Goal: Task Accomplishment & Management: Complete application form

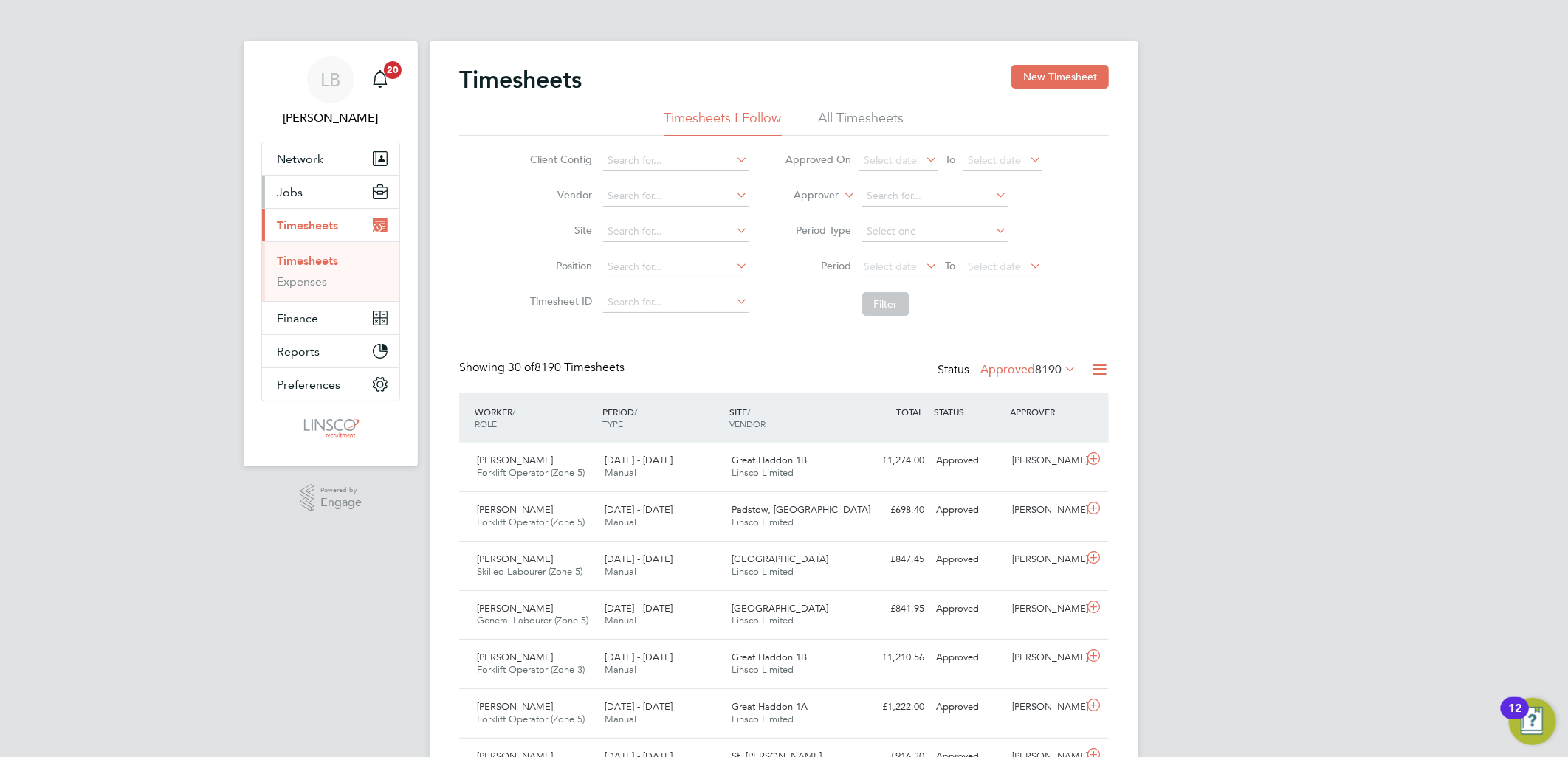
click at [279, 188] on span "Jobs" at bounding box center [289, 192] width 26 height 14
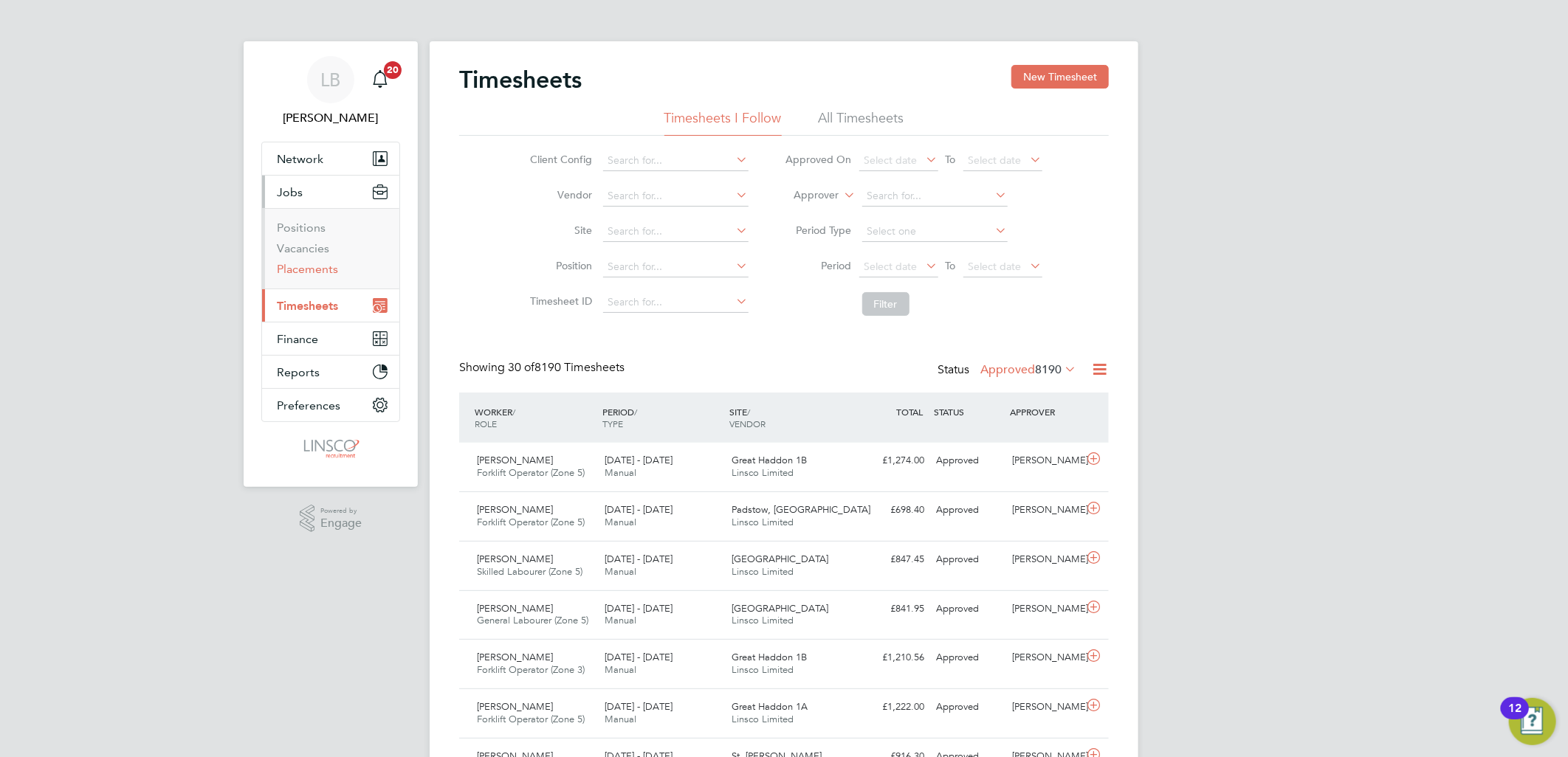
click at [307, 274] on link "Placements" at bounding box center [307, 269] width 61 height 14
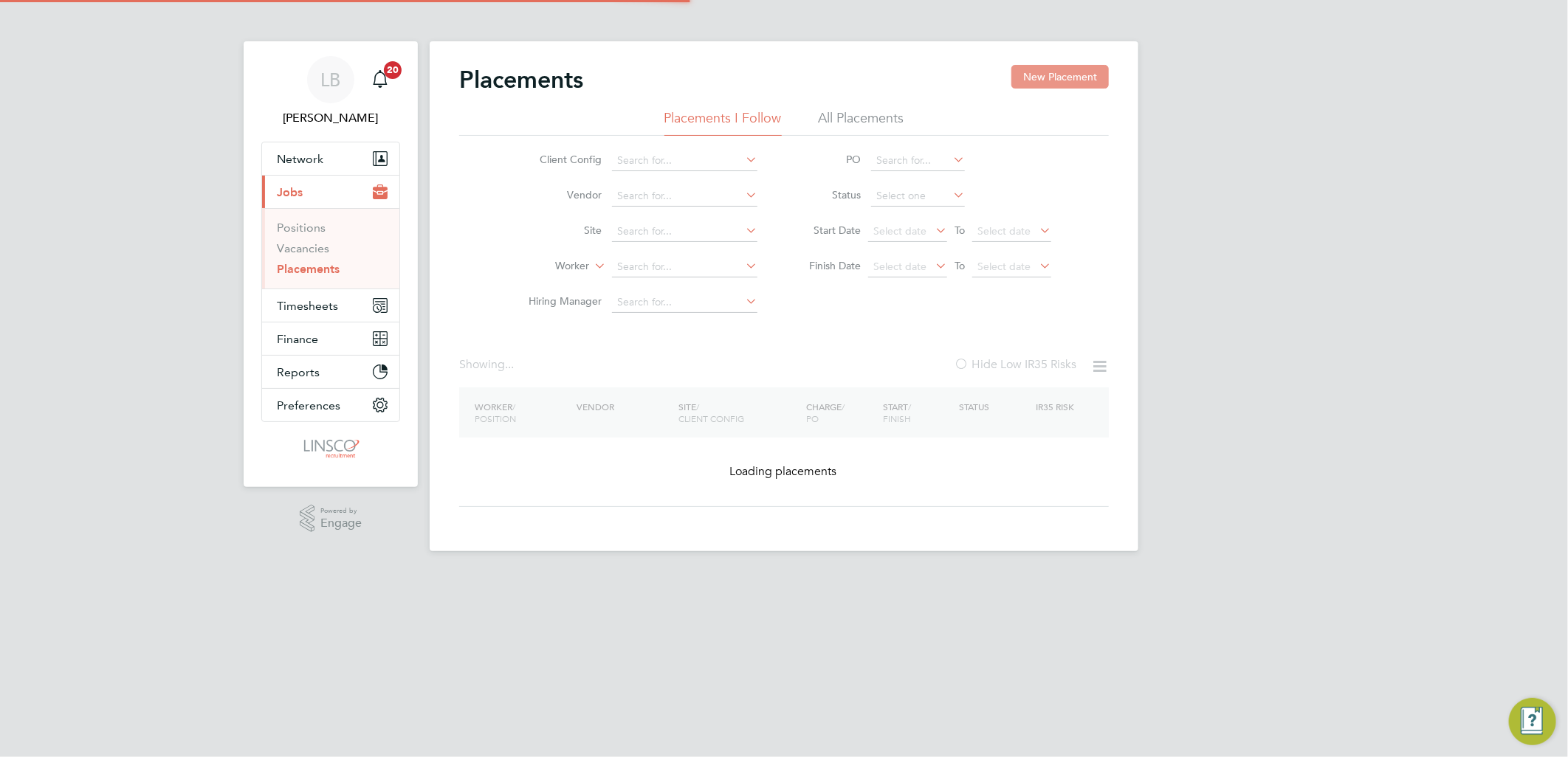
click at [1052, 88] on button "New Placement" at bounding box center [1060, 77] width 98 height 24
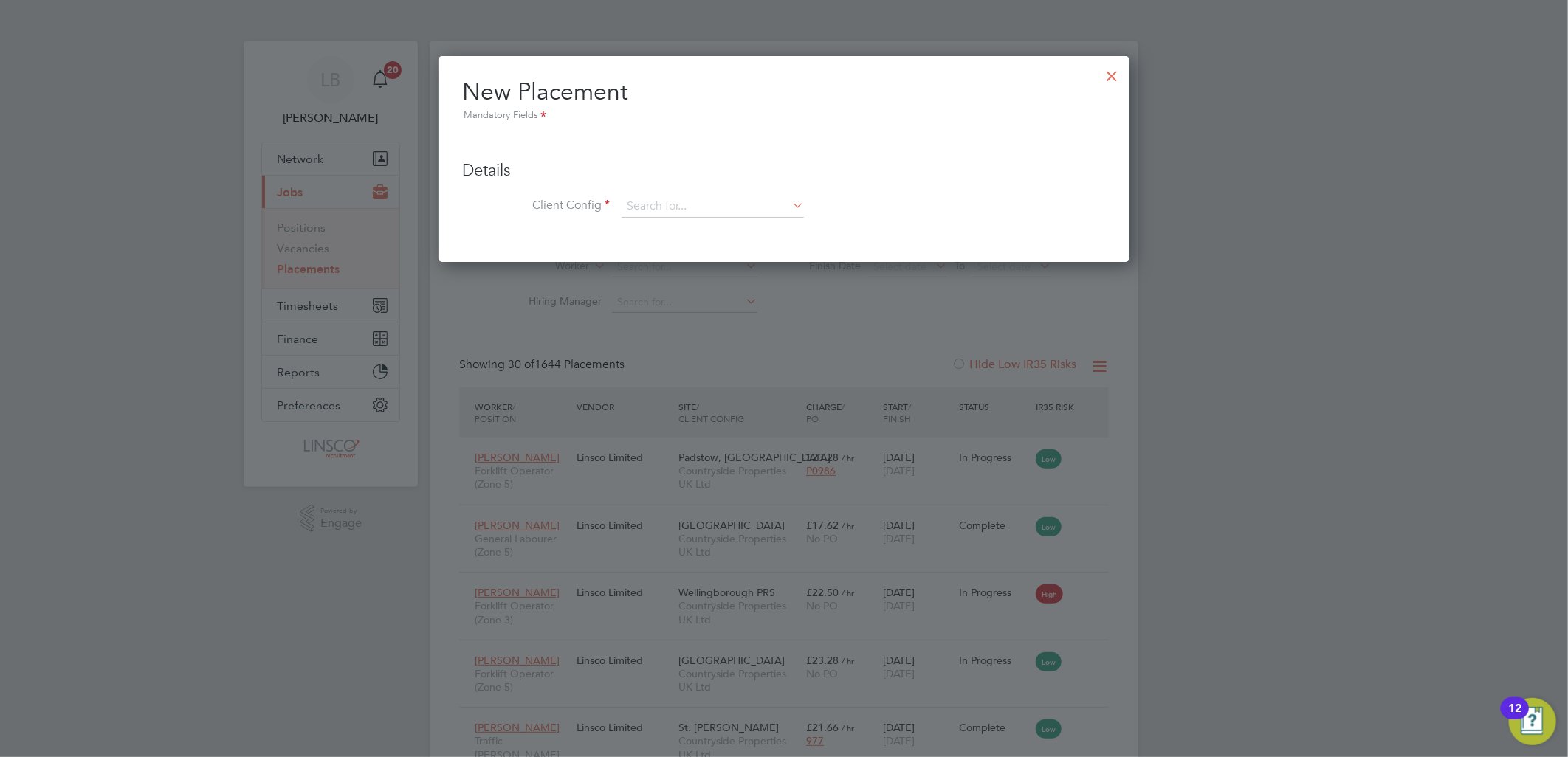
click at [1118, 73] on div at bounding box center [1113, 72] width 26 height 26
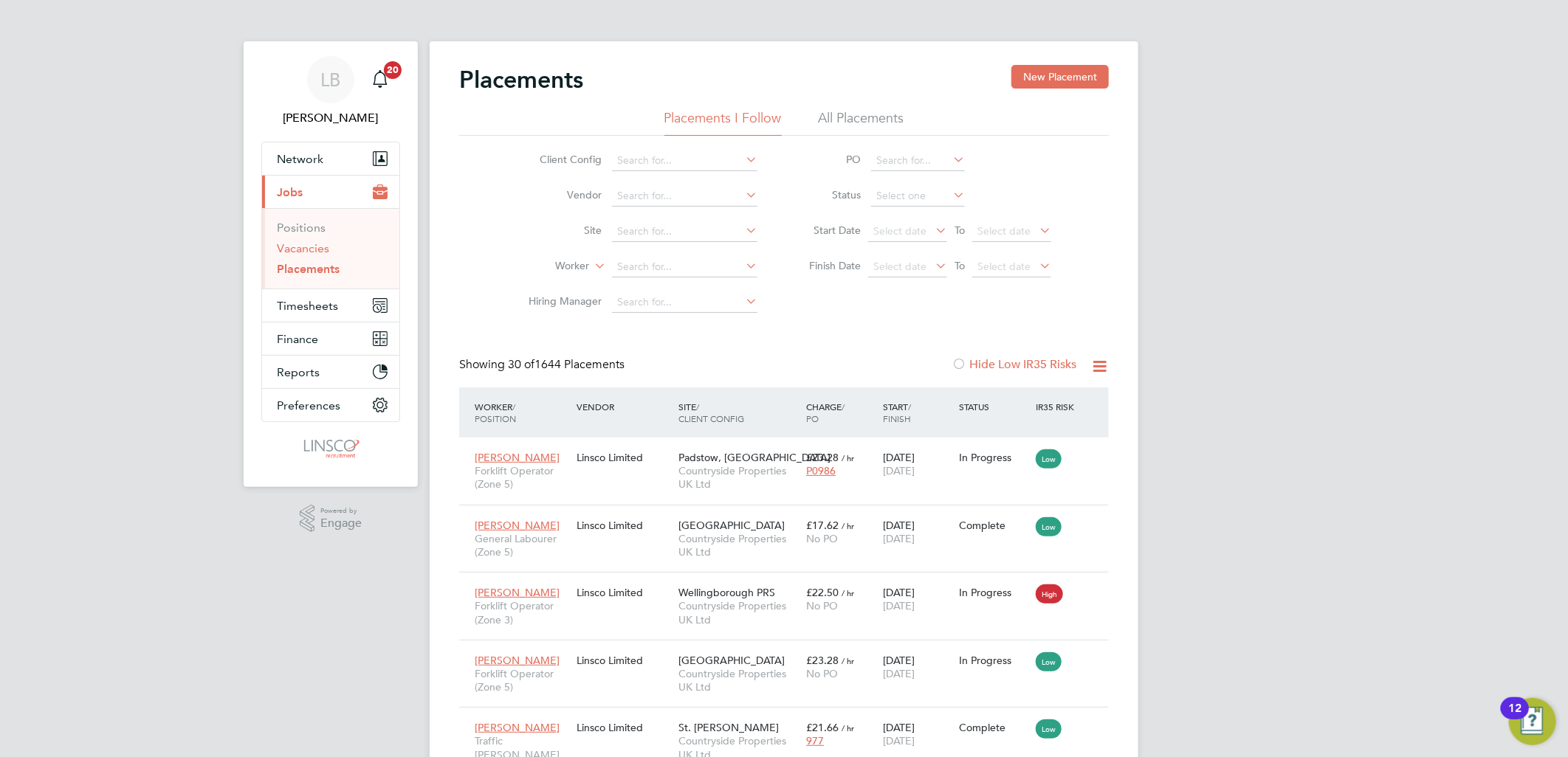
click at [303, 252] on link "Vacancies" at bounding box center [303, 248] width 52 height 14
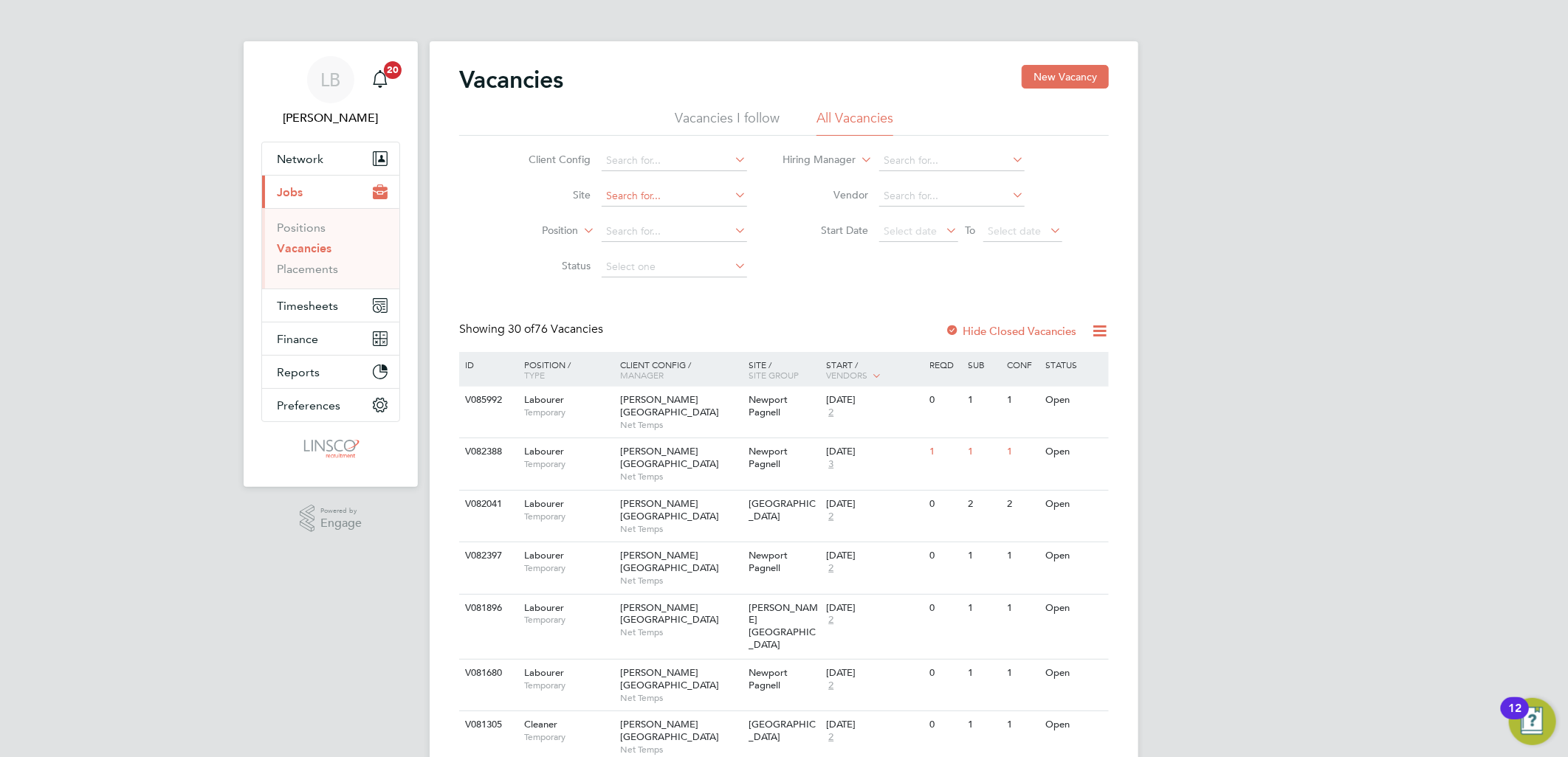
click at [617, 198] on input at bounding box center [674, 196] width 145 height 21
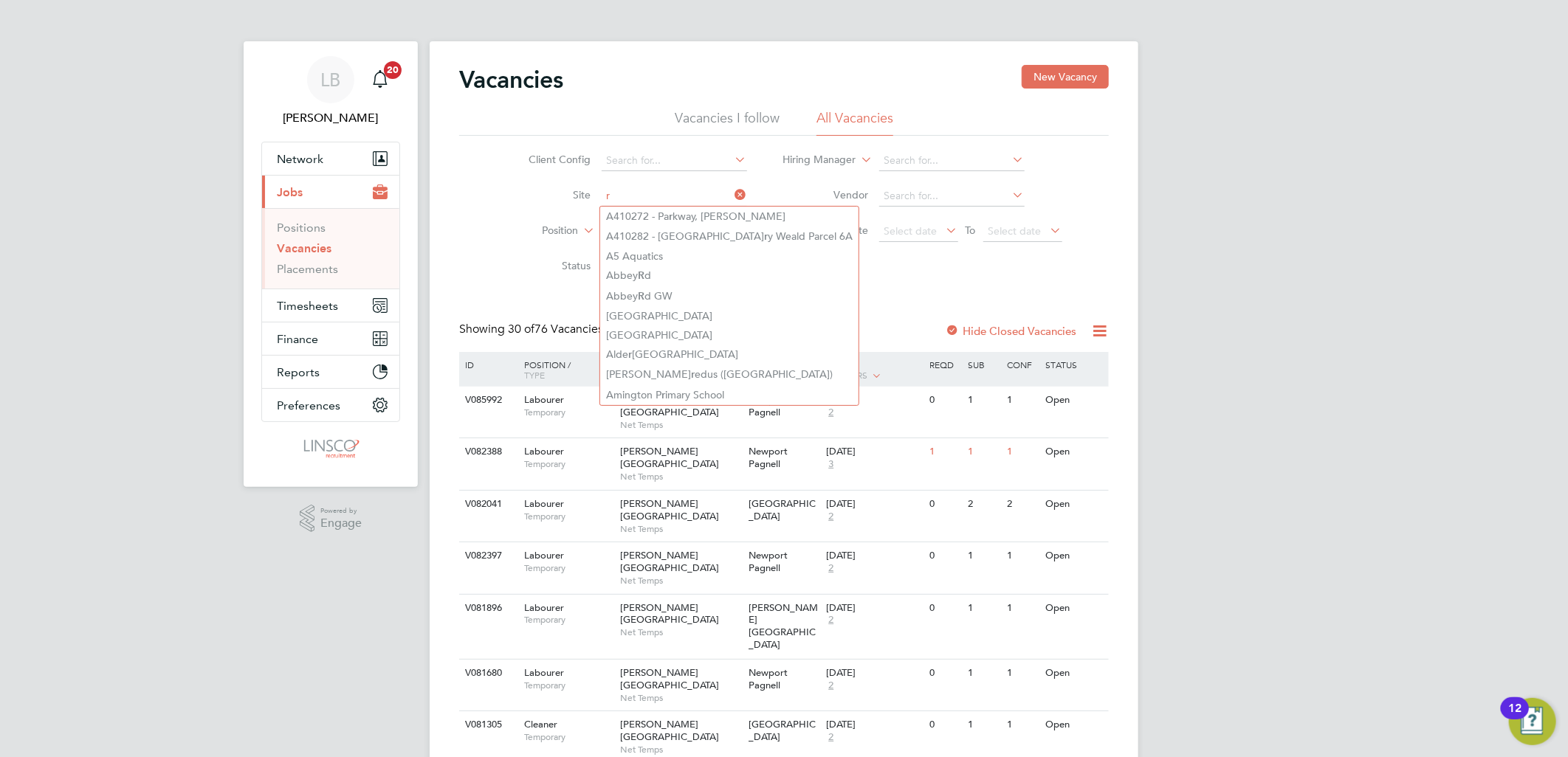
type input "r"
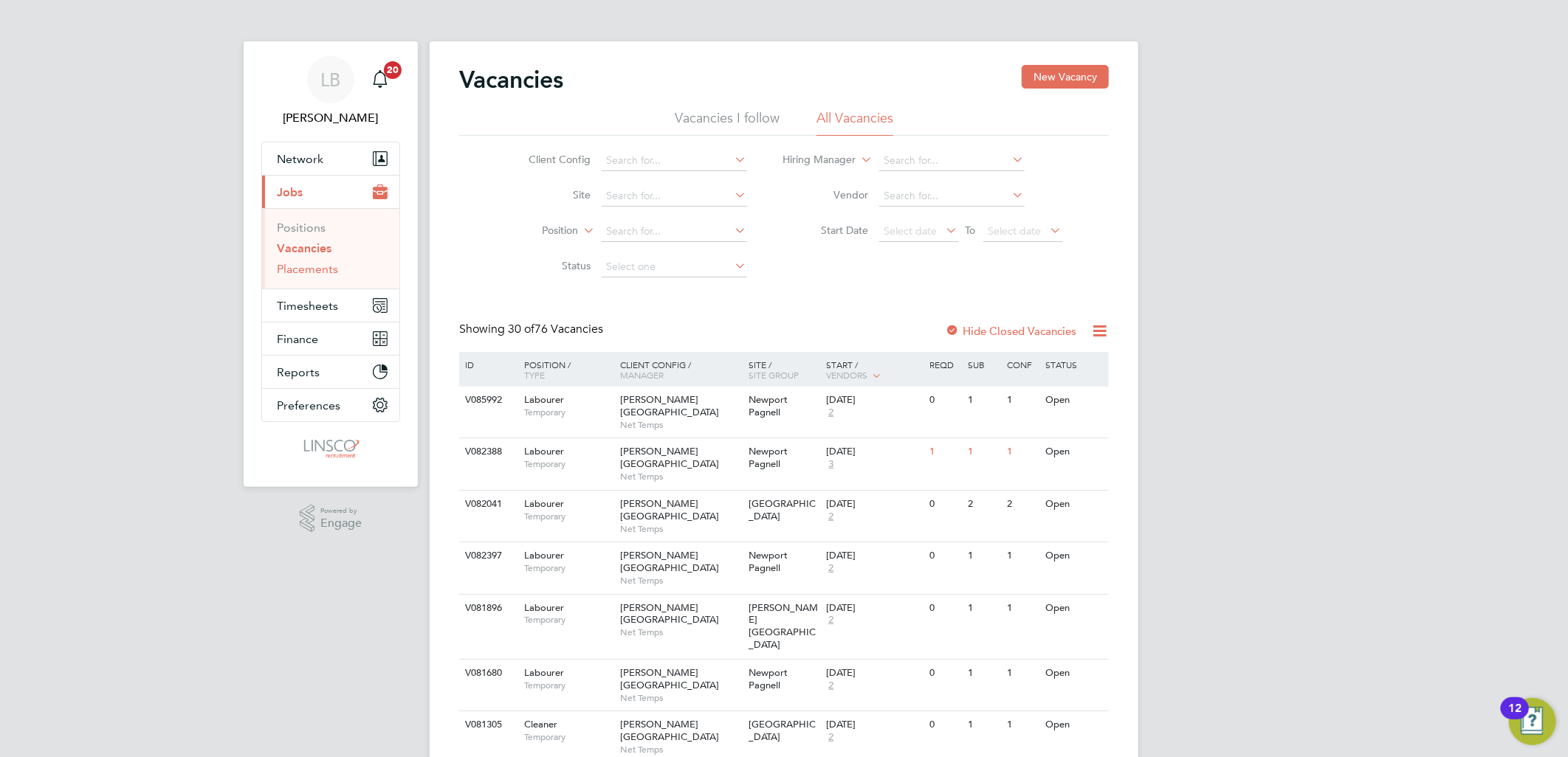
click at [306, 275] on link "Placements" at bounding box center [307, 269] width 61 height 14
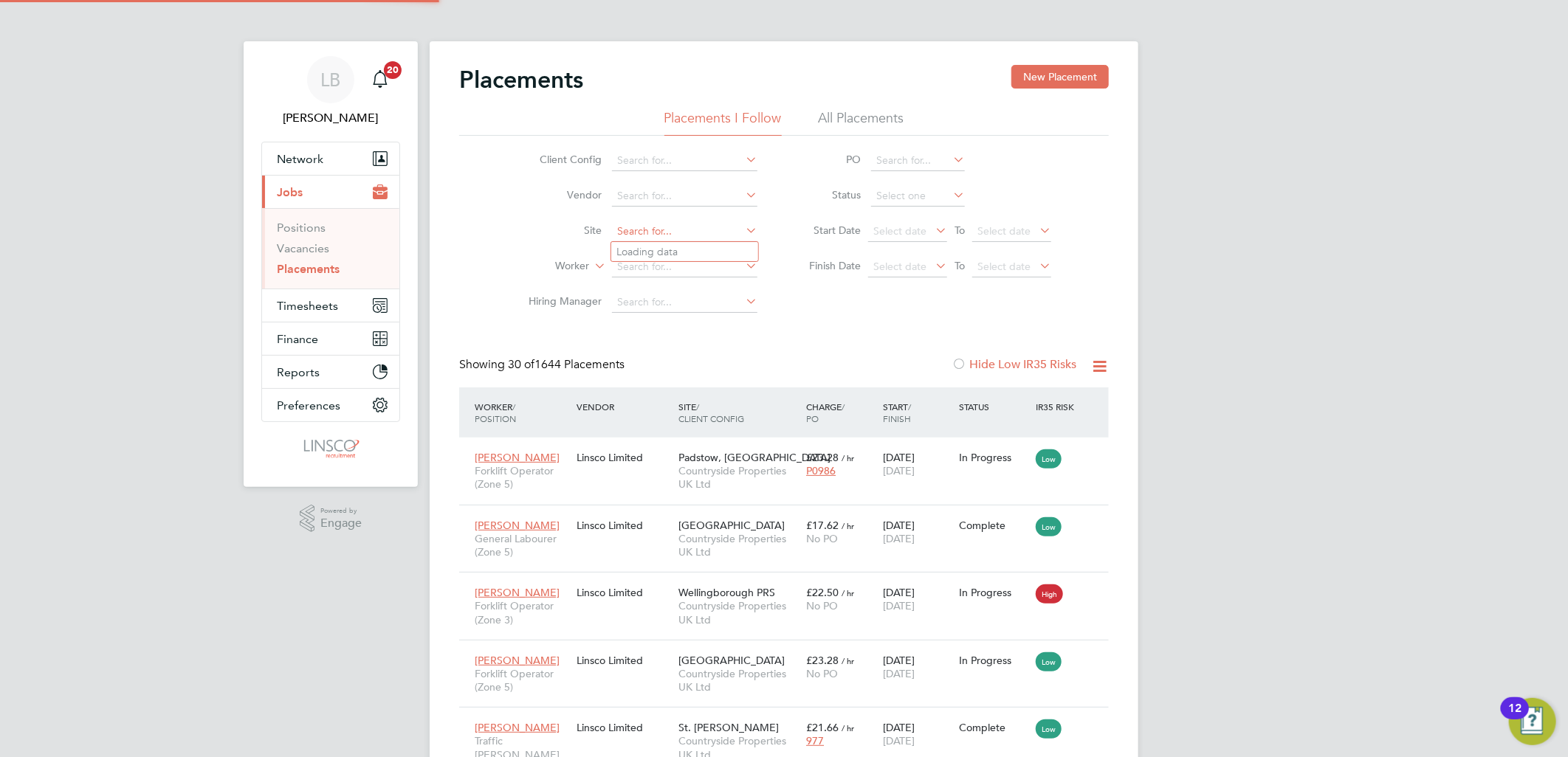
click at [647, 240] on input at bounding box center [684, 231] width 145 height 21
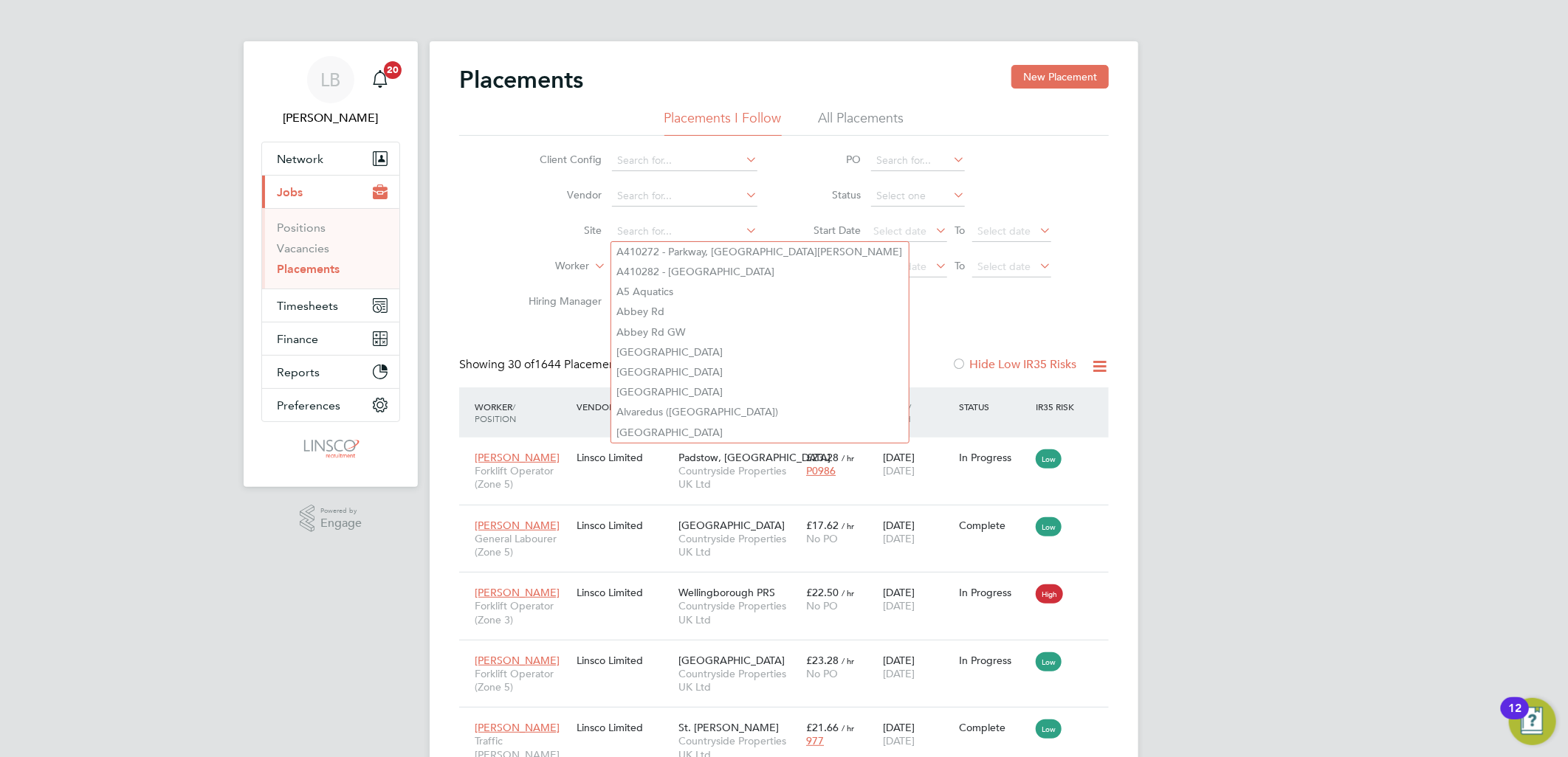
click at [484, 201] on div "Client Config Vendor Site Worker Hiring Manager PO Status Start Date Select dat…" at bounding box center [784, 227] width 650 height 184
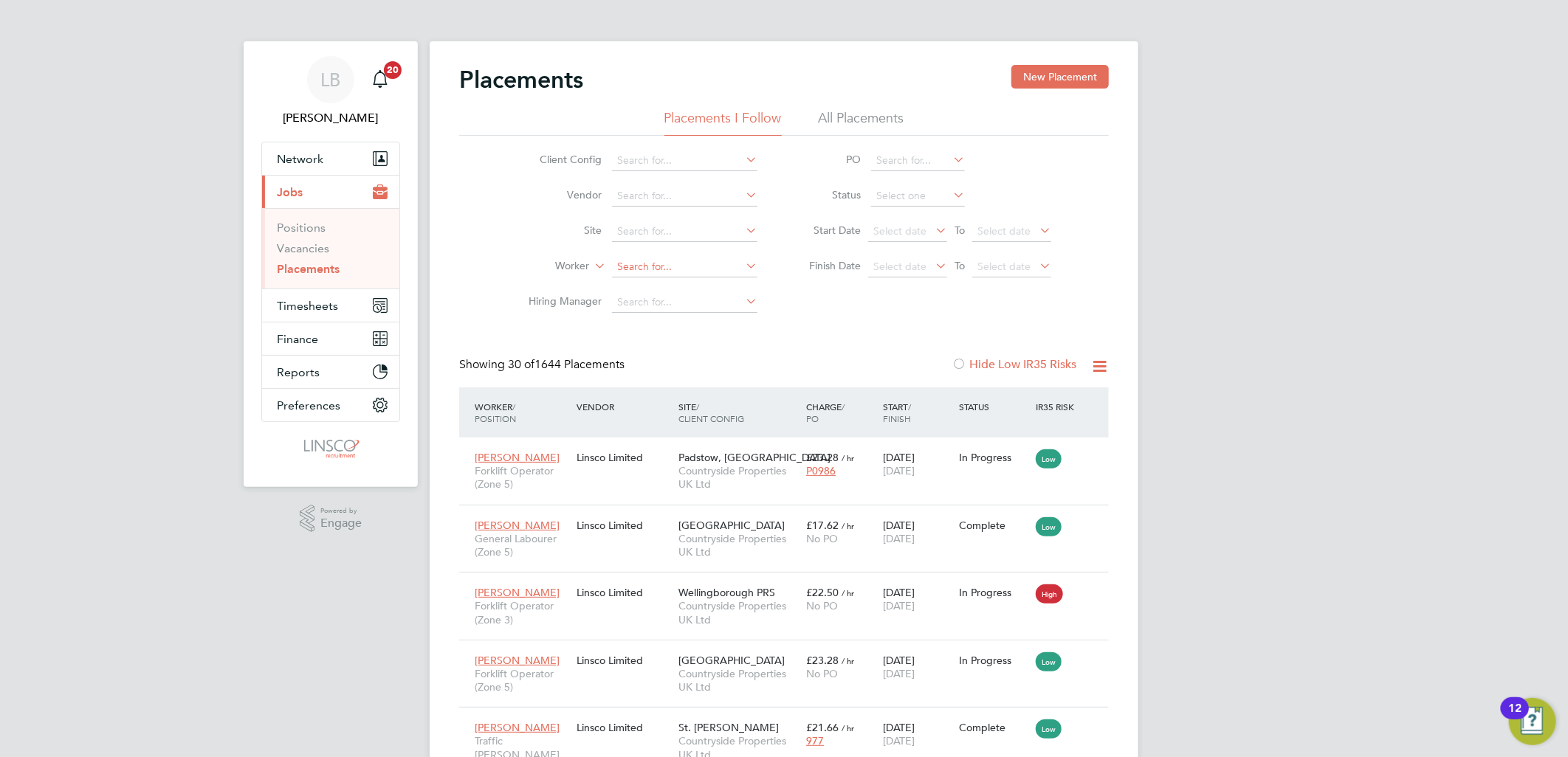
click at [644, 269] on input at bounding box center [684, 267] width 145 height 21
click at [626, 267] on input "ryob" at bounding box center [684, 267] width 145 height 21
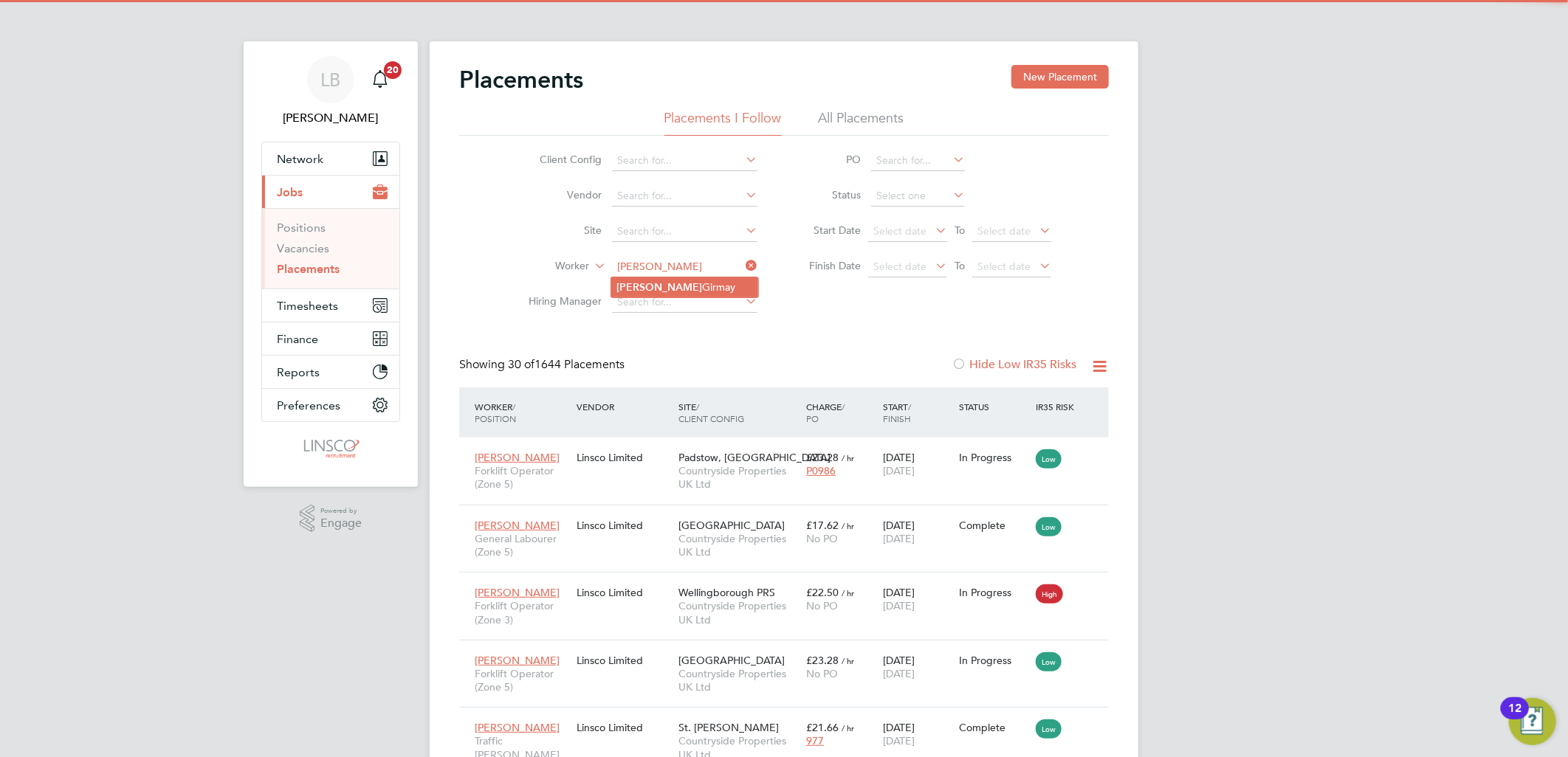
click at [643, 286] on li "[PERSON_NAME]" at bounding box center [684, 288] width 147 height 20
type input "[PERSON_NAME]"
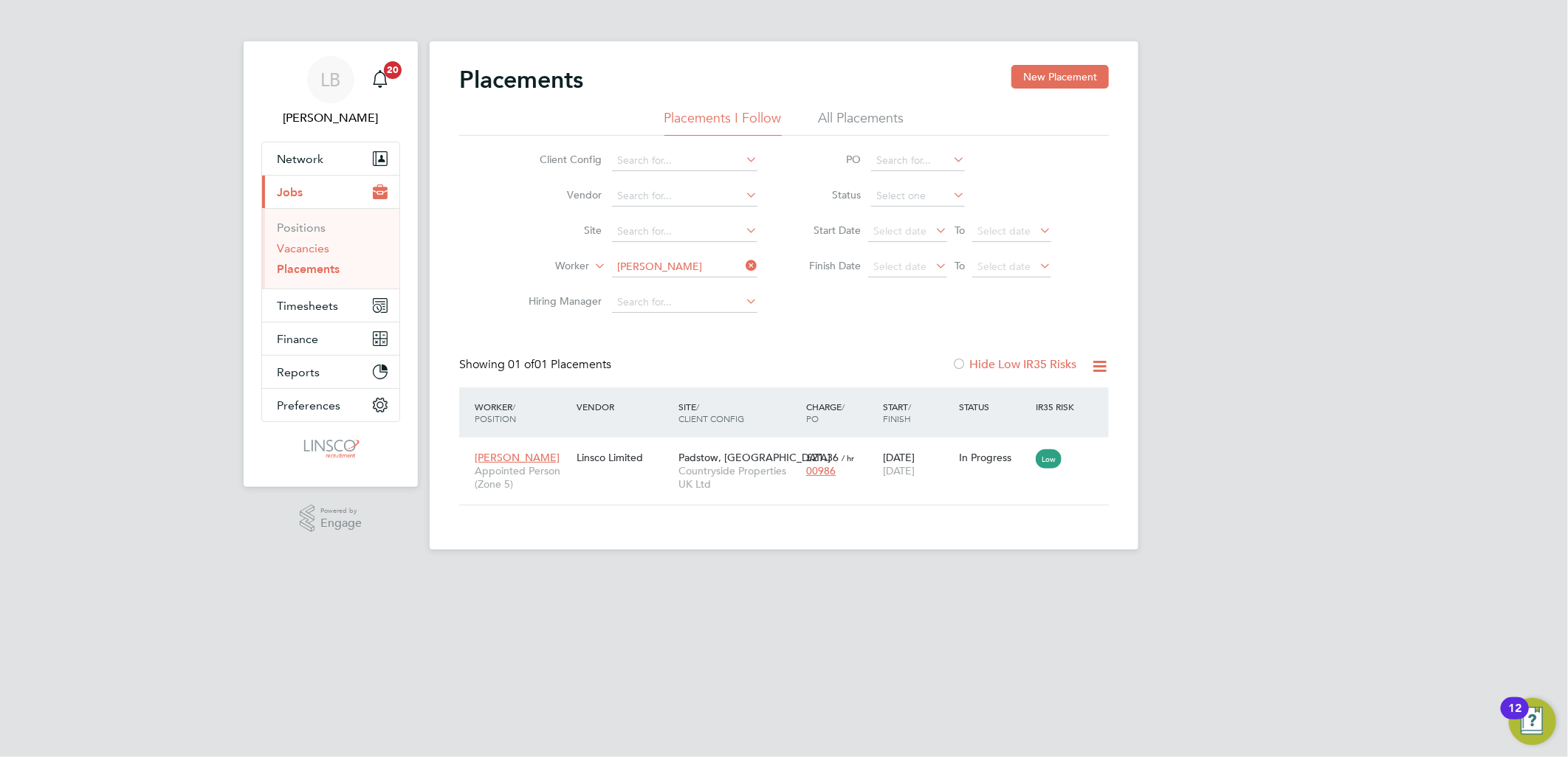
drag, startPoint x: 286, startPoint y: 245, endPoint x: 351, endPoint y: 260, distance: 66.7
click at [286, 245] on link "Vacancies" at bounding box center [303, 248] width 52 height 14
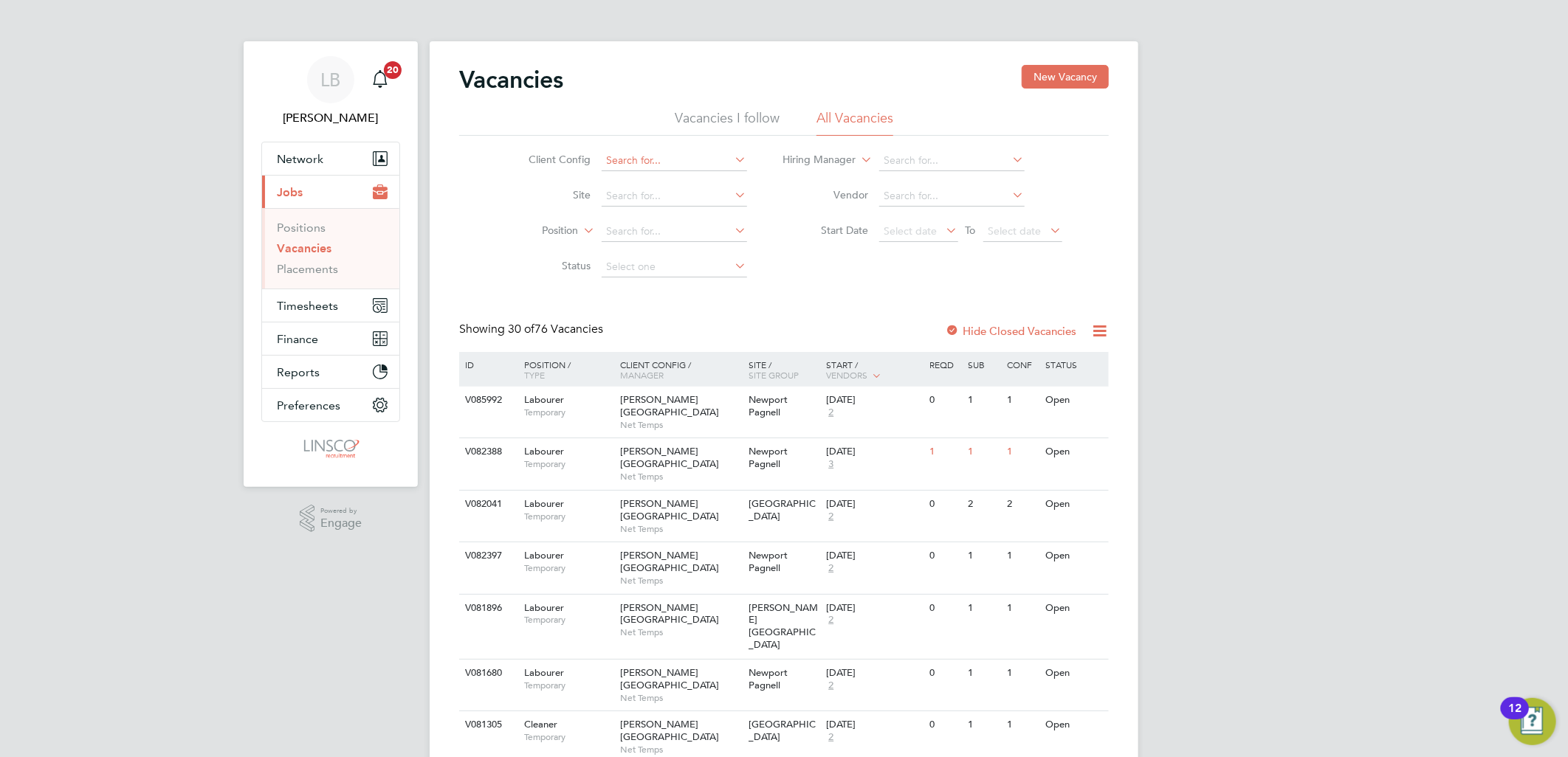
click at [653, 159] on input at bounding box center [674, 160] width 145 height 21
click at [665, 211] on li "Coun tryside Properties UK Ltd" at bounding box center [755, 221] width 312 height 20
type input "Countryside Properties UK Ltd"
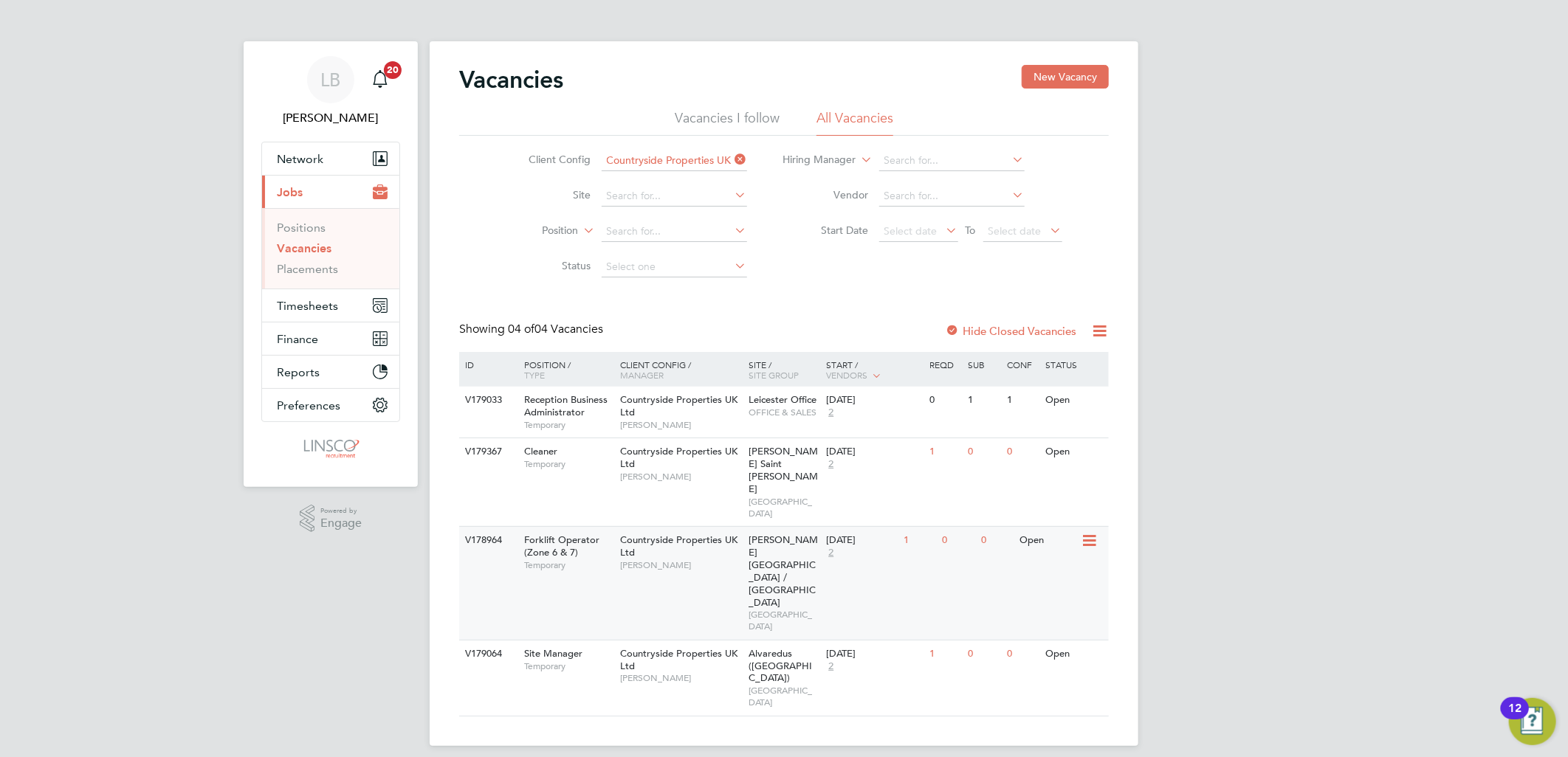
click at [644, 527] on div "Countryside Properties UK Ltd [PERSON_NAME]" at bounding box center [681, 553] width 129 height 51
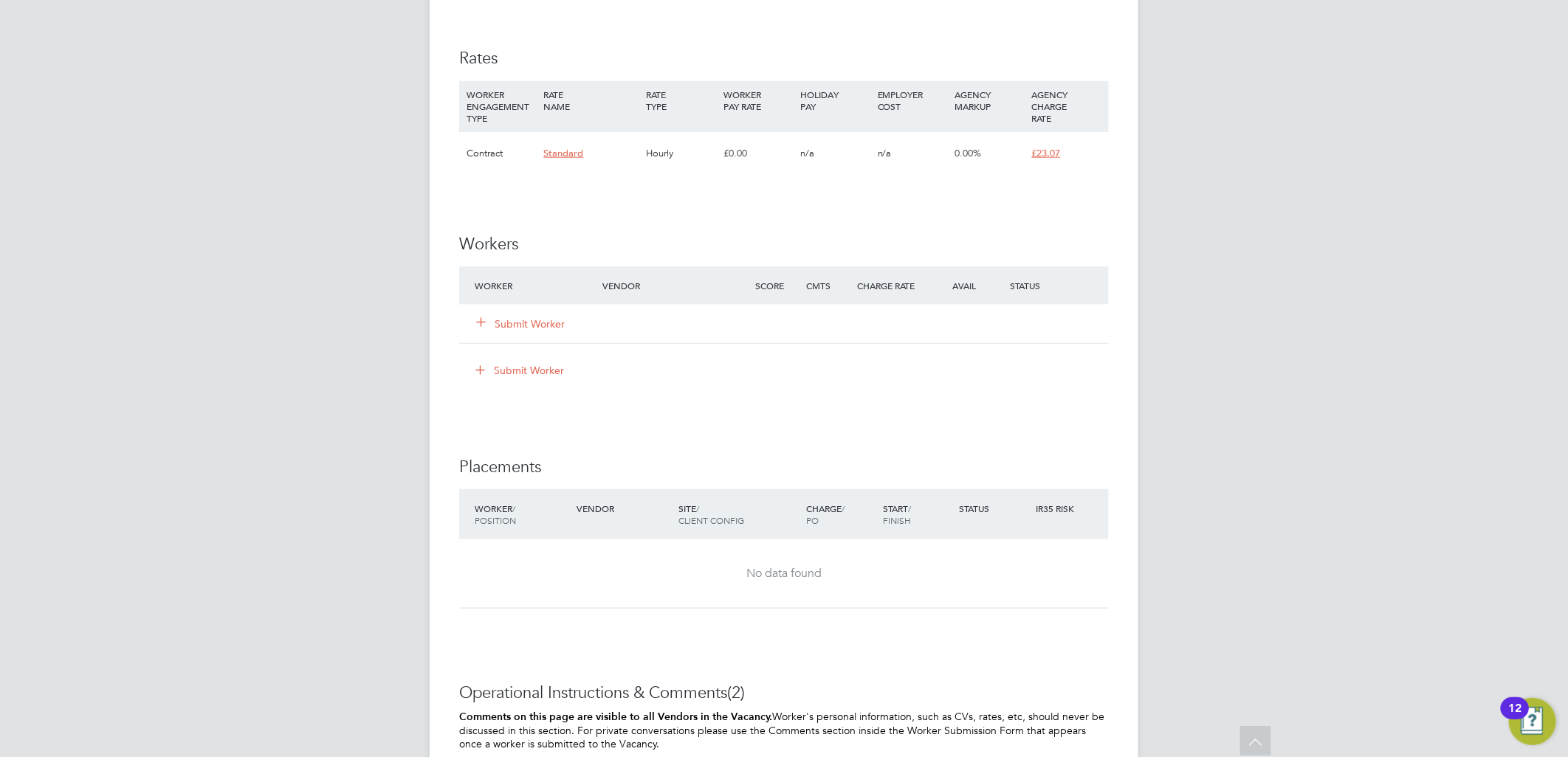
scroll to position [983, 0]
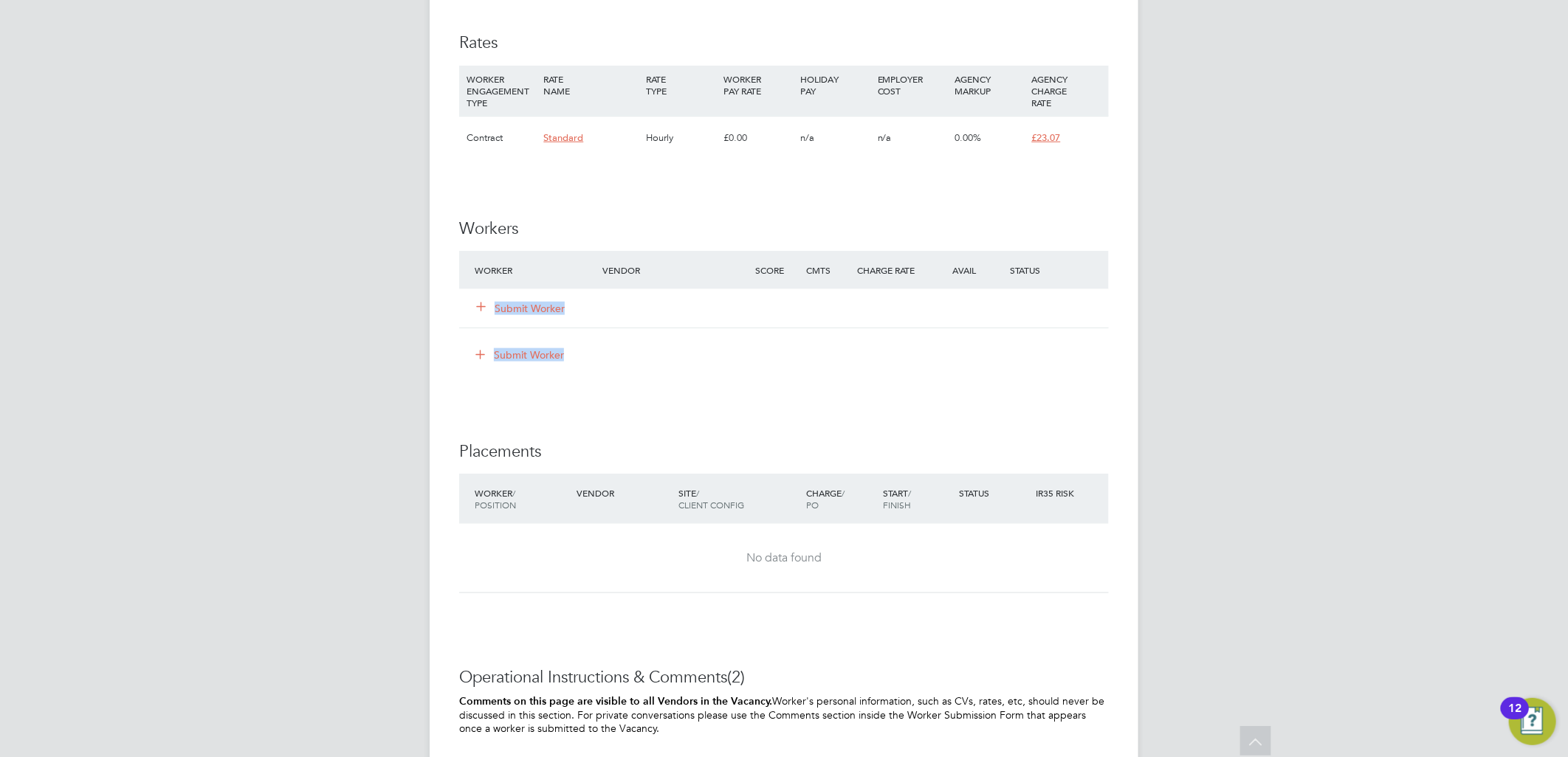
drag, startPoint x: 604, startPoint y: 356, endPoint x: 469, endPoint y: 293, distance: 149.0
click at [469, 293] on ul "Worker Vendor Score Cmts Charge Rate Avail Status Submit Worker Submit Worker" at bounding box center [784, 317] width 650 height 131
drag, startPoint x: 469, startPoint y: 293, endPoint x: 753, endPoint y: 375, distance: 295.6
click at [694, 365] on div "Submit Worker" at bounding box center [787, 355] width 644 height 24
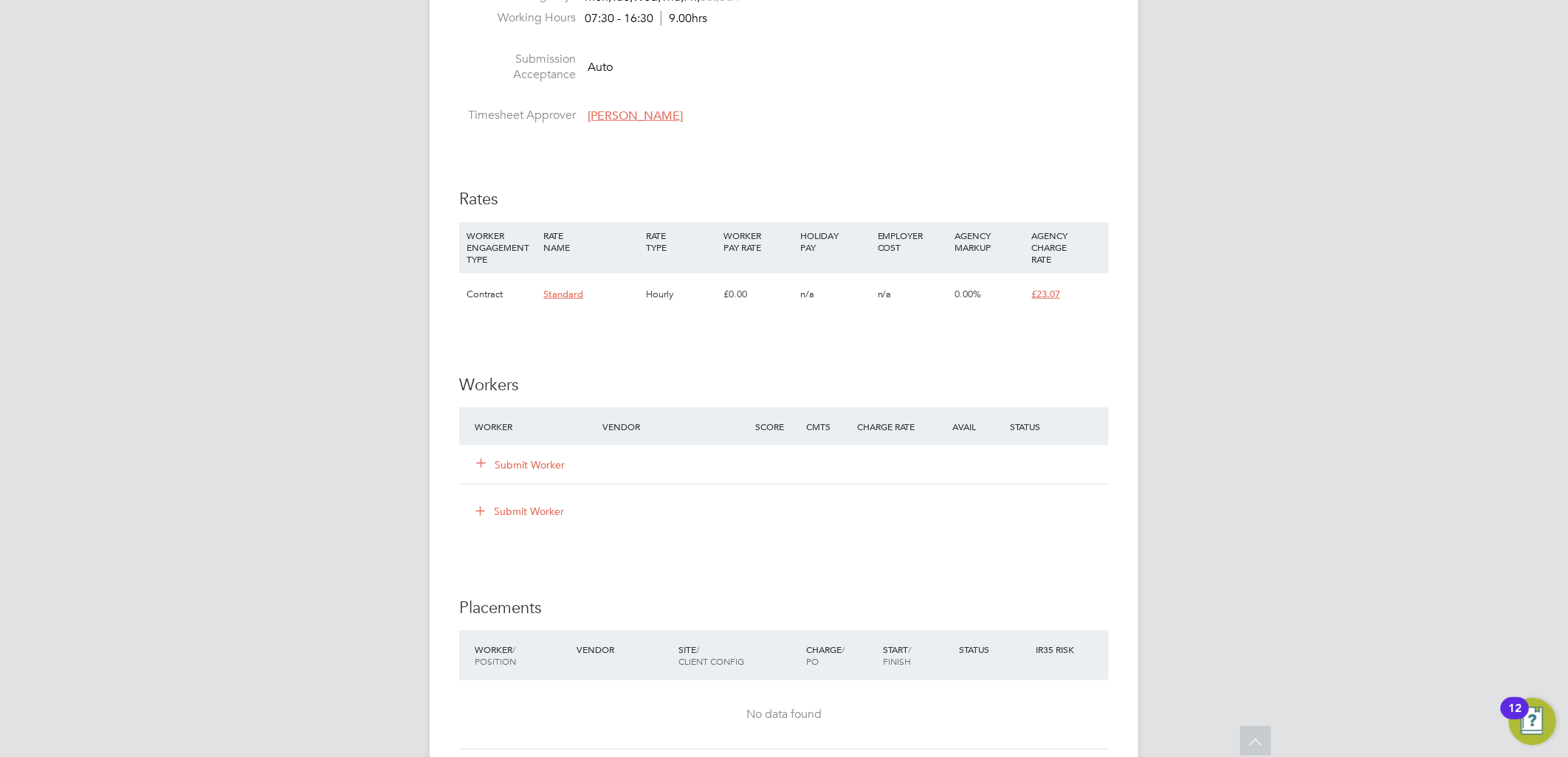
scroll to position [574, 0]
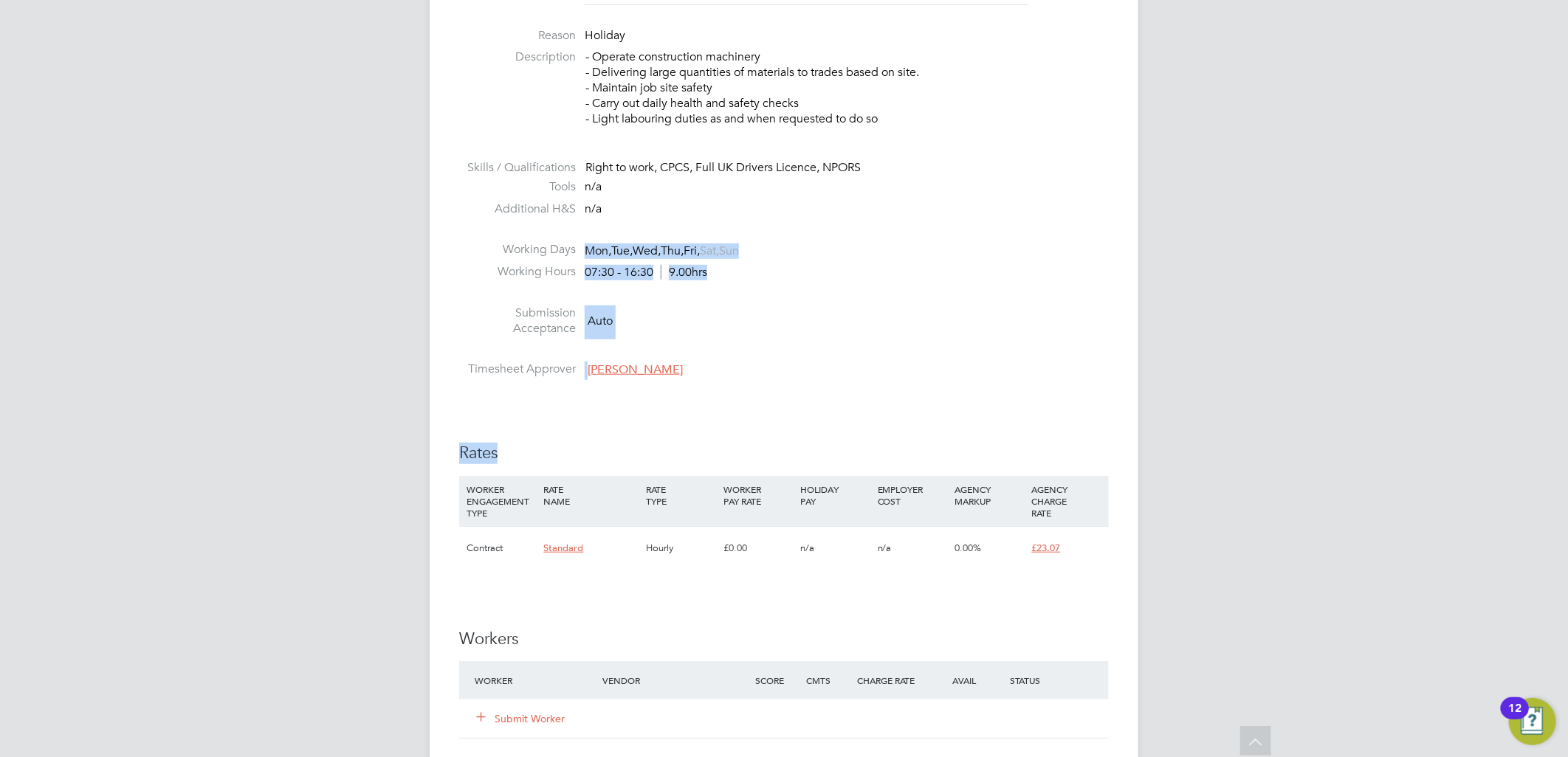
drag, startPoint x: 771, startPoint y: 399, endPoint x: 506, endPoint y: 223, distance: 318.1
click at [506, 223] on div "IR35 Determination IR35 Status Inside IR35 Status Determination Statement Role_…" at bounding box center [784, 613] width 650 height 1745
click at [803, 335] on li "Submission Acceptance Auto" at bounding box center [784, 325] width 650 height 38
drag, startPoint x: 807, startPoint y: 414, endPoint x: 541, endPoint y: 187, distance: 349.7
click at [541, 187] on div "IR35 Determination IR35 Status Inside IR35 Status Determination Statement Role_…" at bounding box center [784, 613] width 650 height 1745
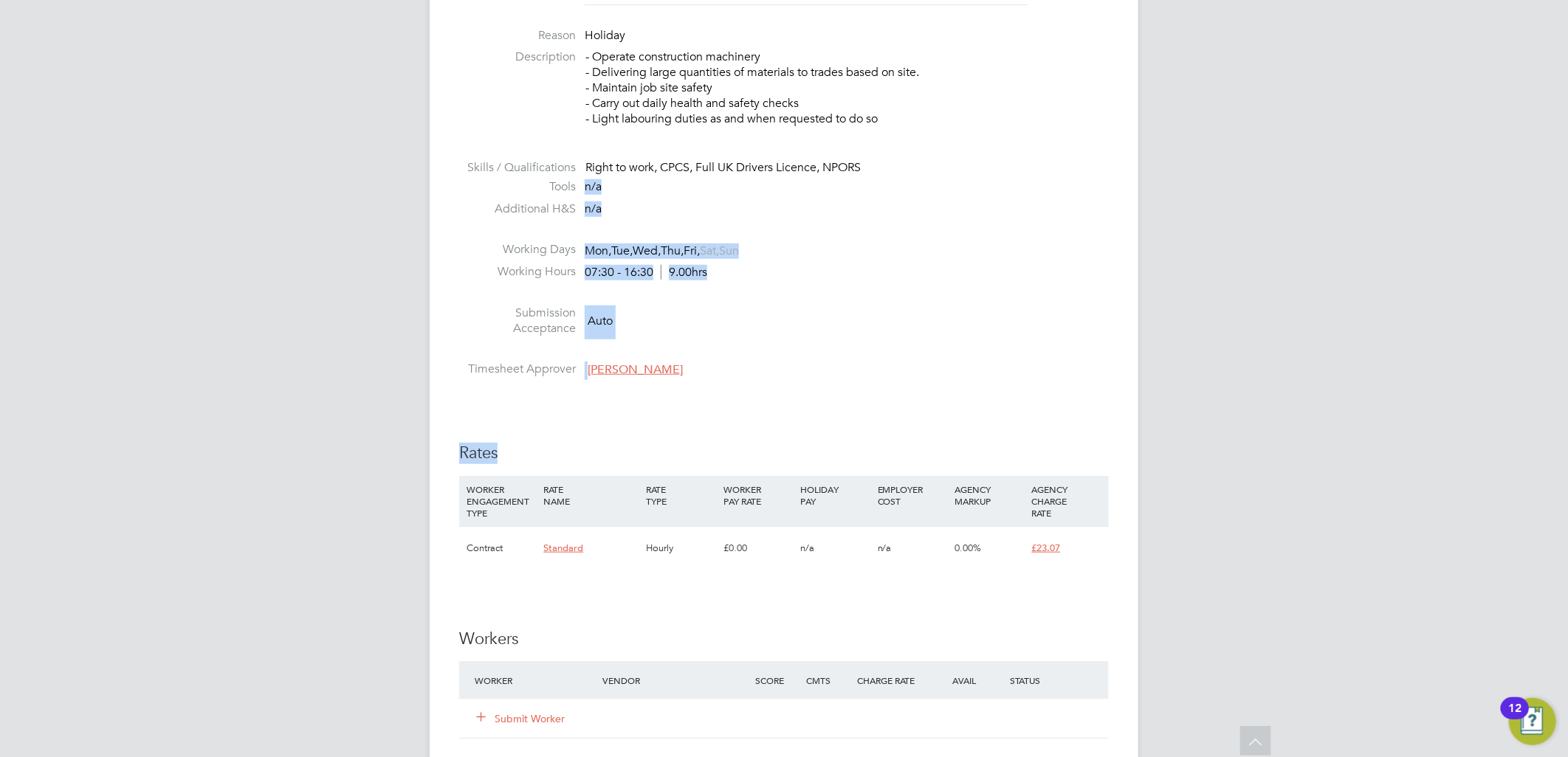
drag, startPoint x: 541, startPoint y: 187, endPoint x: 901, endPoint y: 341, distance: 391.6
click at [901, 341] on li "Submission Acceptance Auto" at bounding box center [784, 325] width 650 height 38
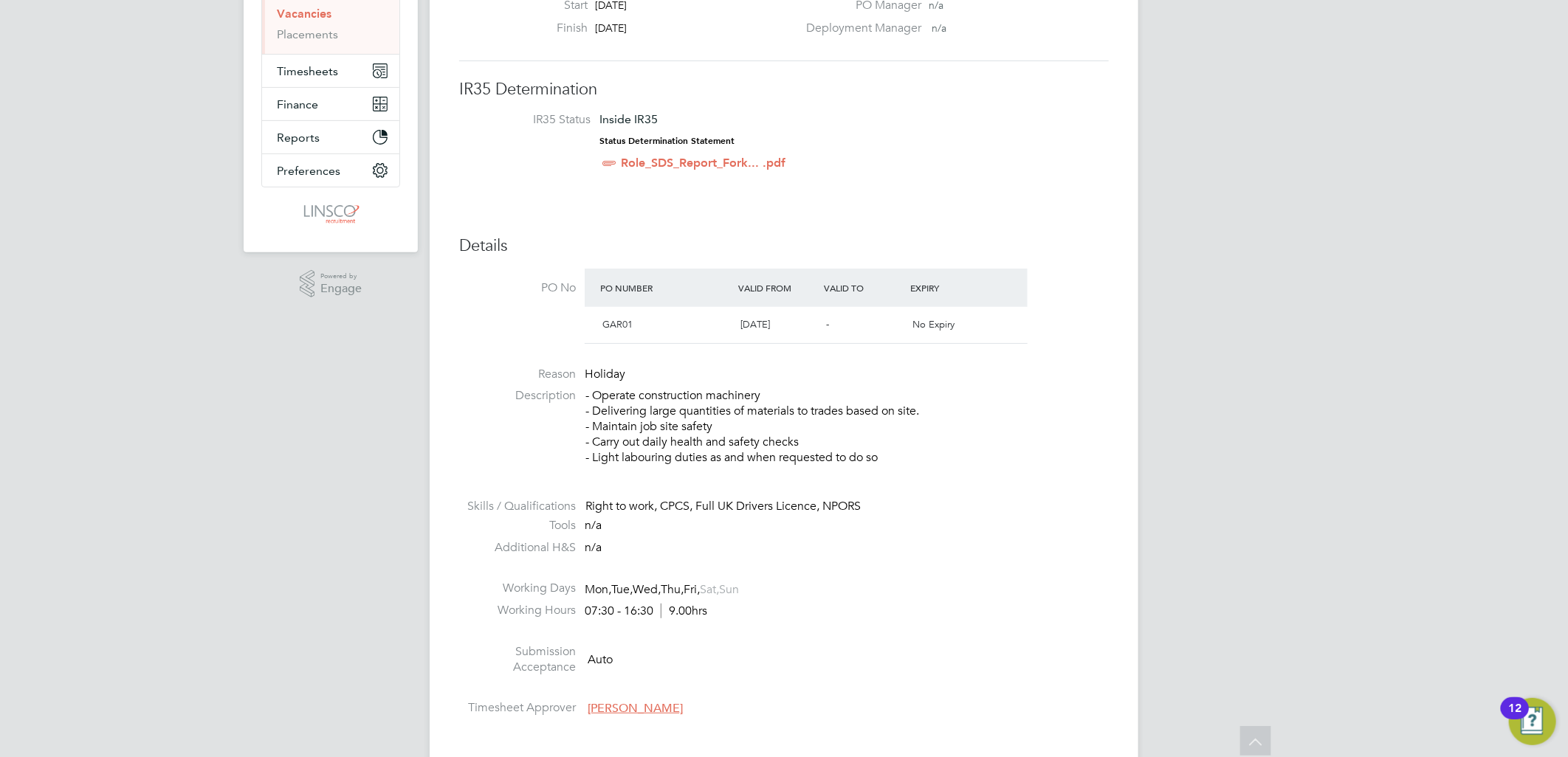
scroll to position [0, 0]
